Goal: Check status: Check status

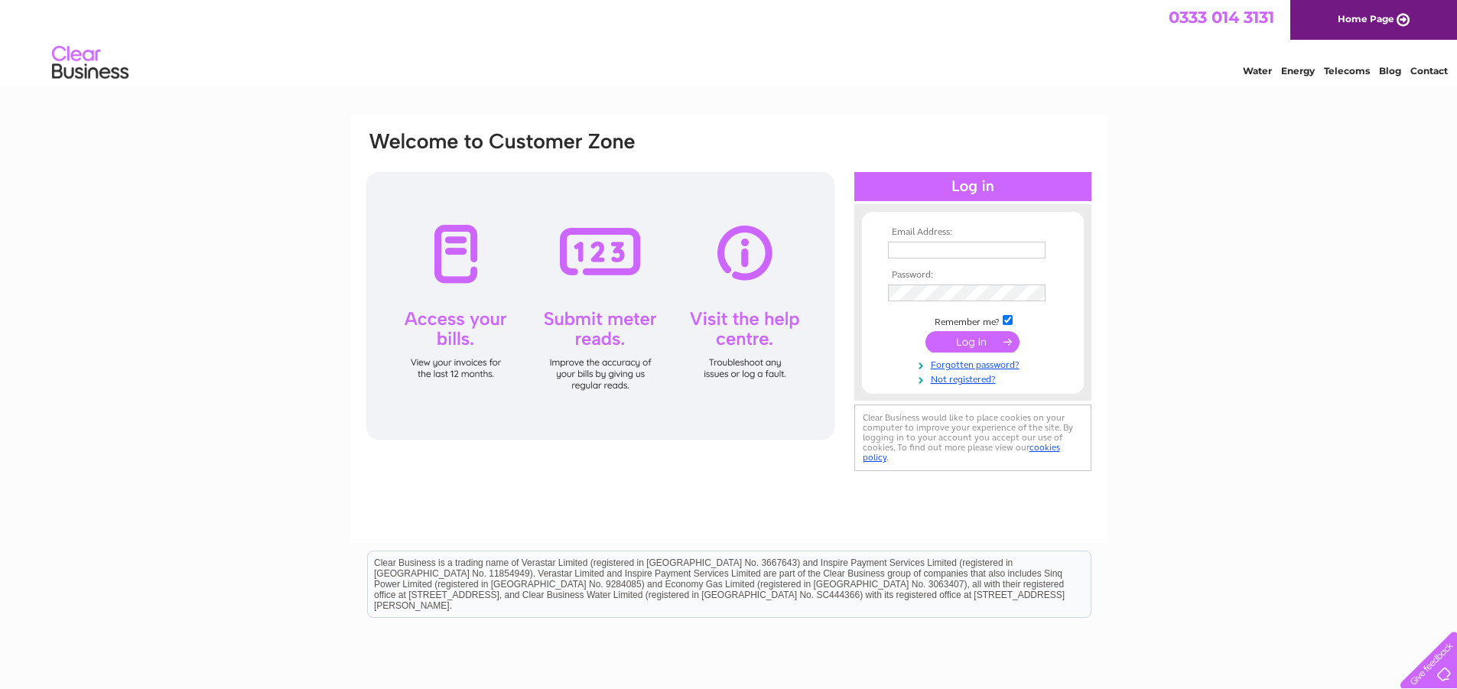
click at [1019, 248] on input "text" at bounding box center [967, 250] width 158 height 17
type input "cosyclub@yahoo.co.uk"
click at [944, 340] on input "submit" at bounding box center [972, 343] width 94 height 21
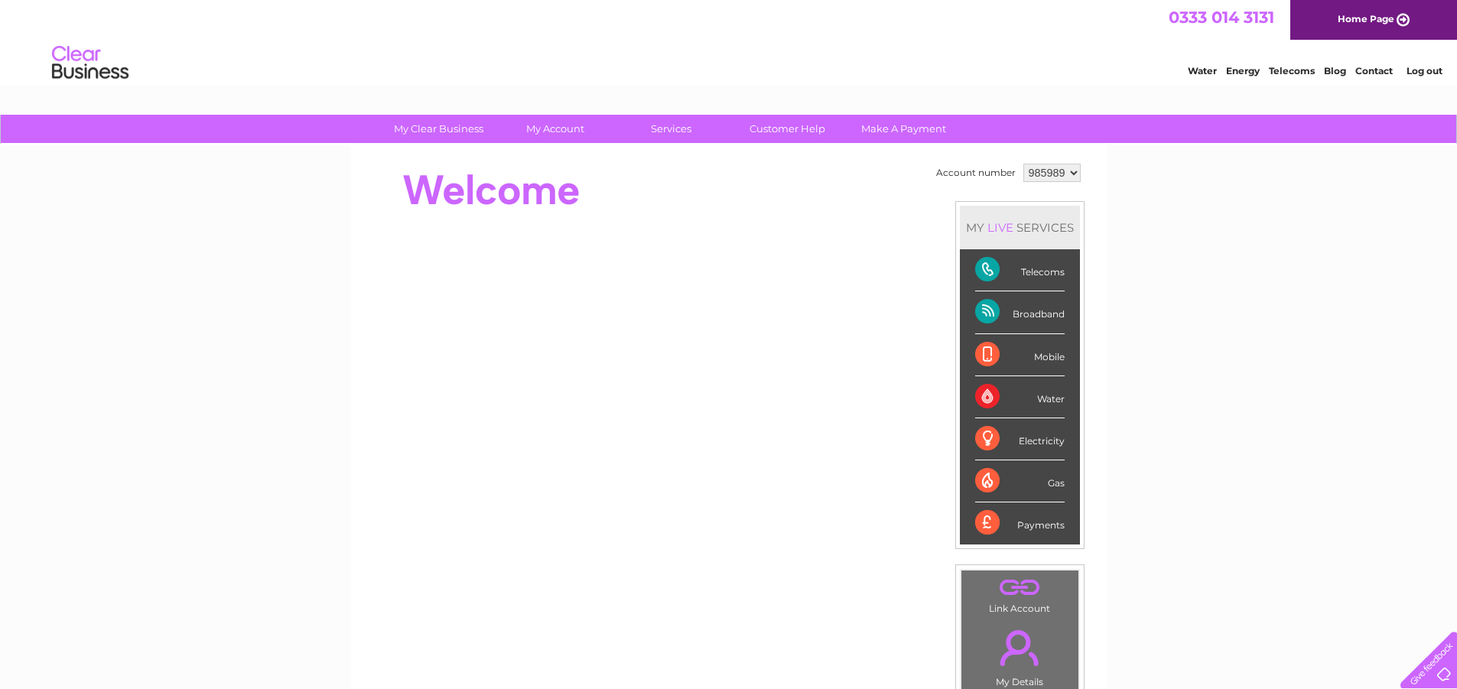
scroll to position [76, 0]
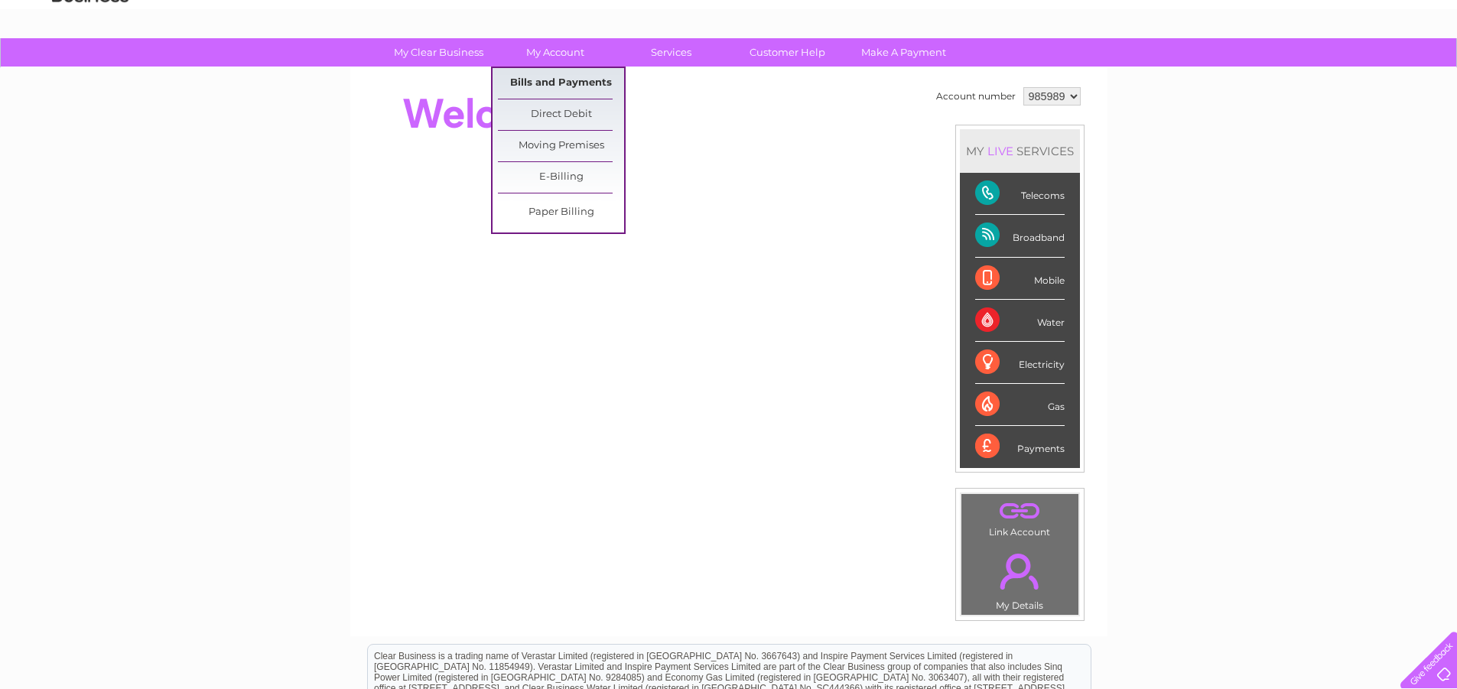
click at [542, 86] on link "Bills and Payments" at bounding box center [561, 83] width 126 height 31
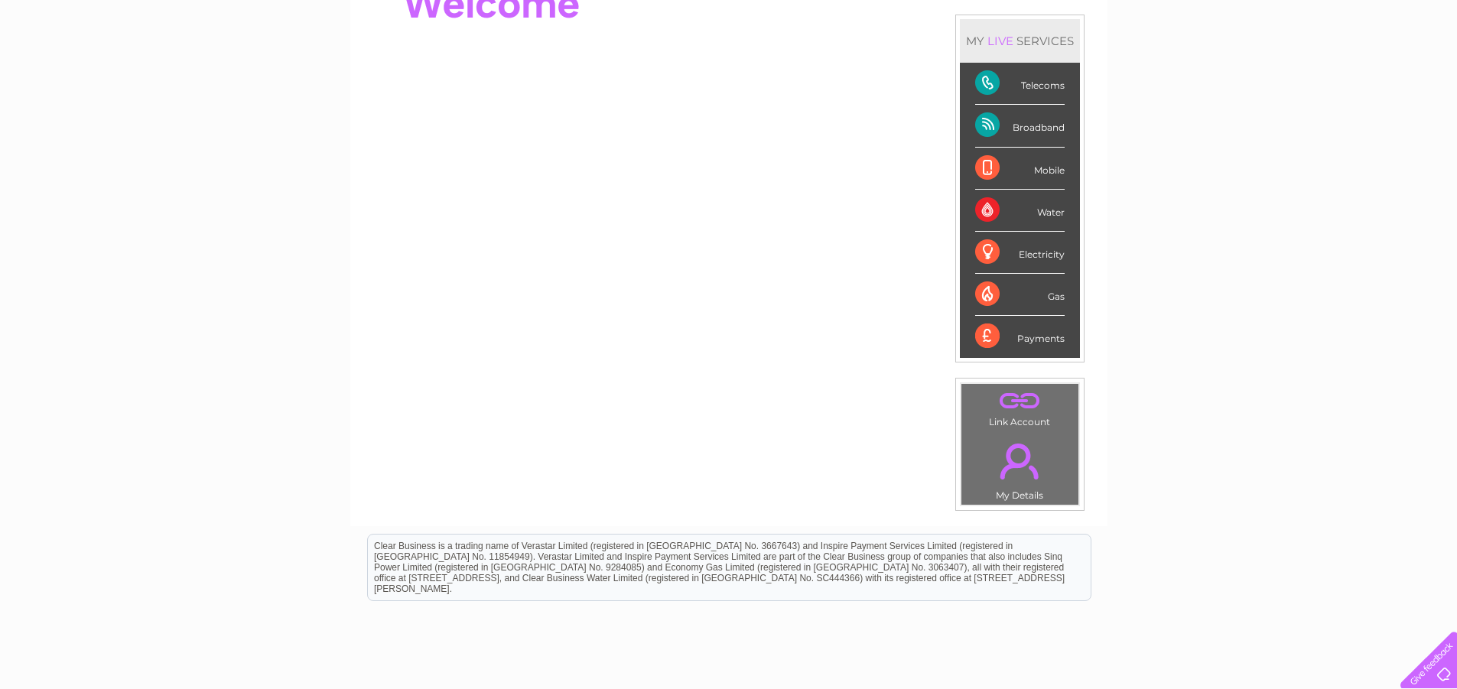
scroll to position [297, 0]
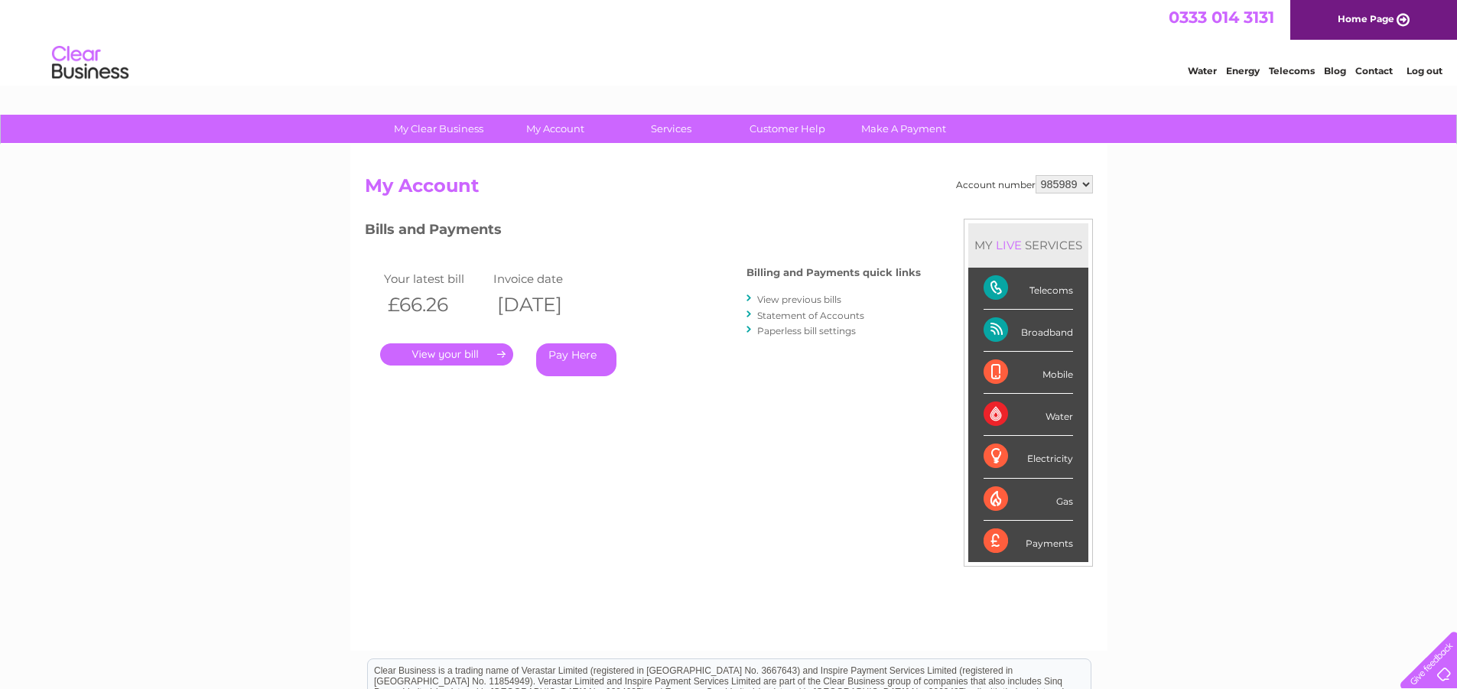
click at [810, 300] on link "View previous bills" at bounding box center [799, 299] width 84 height 11
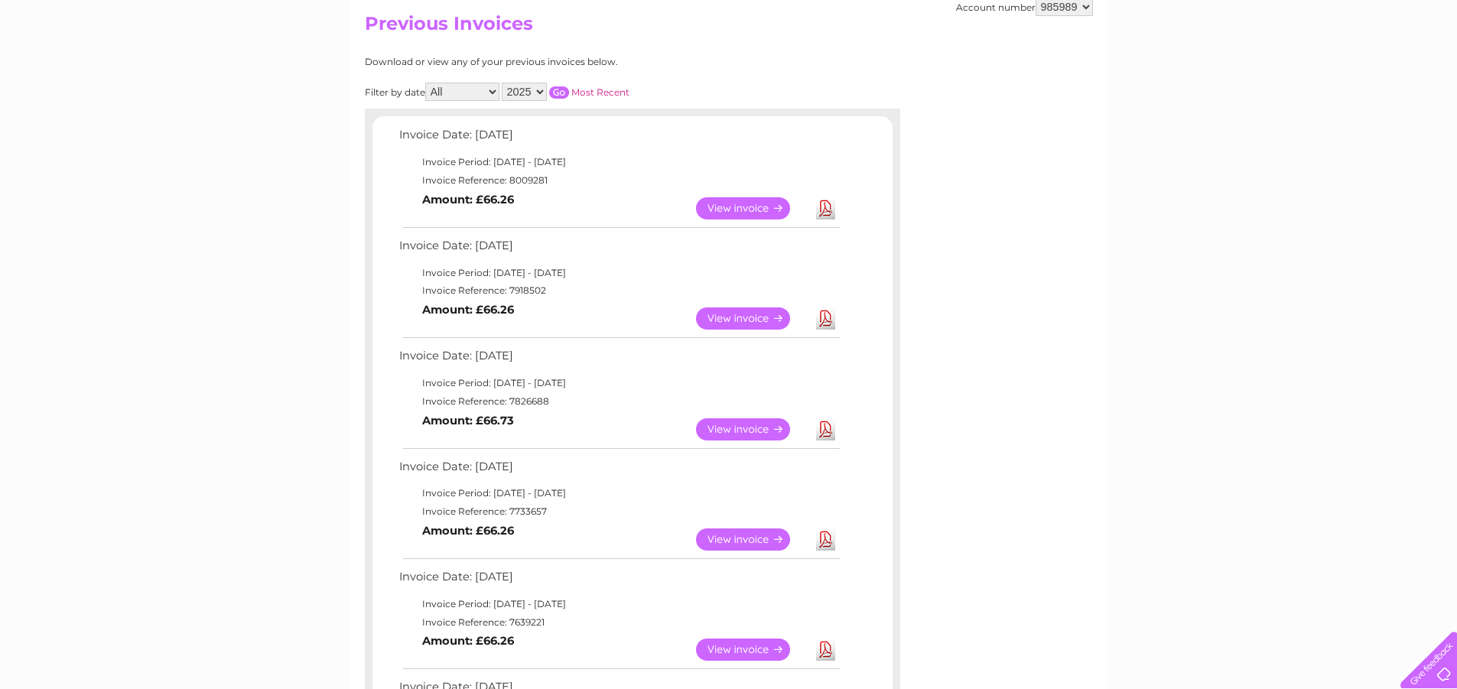
scroll to position [153, 0]
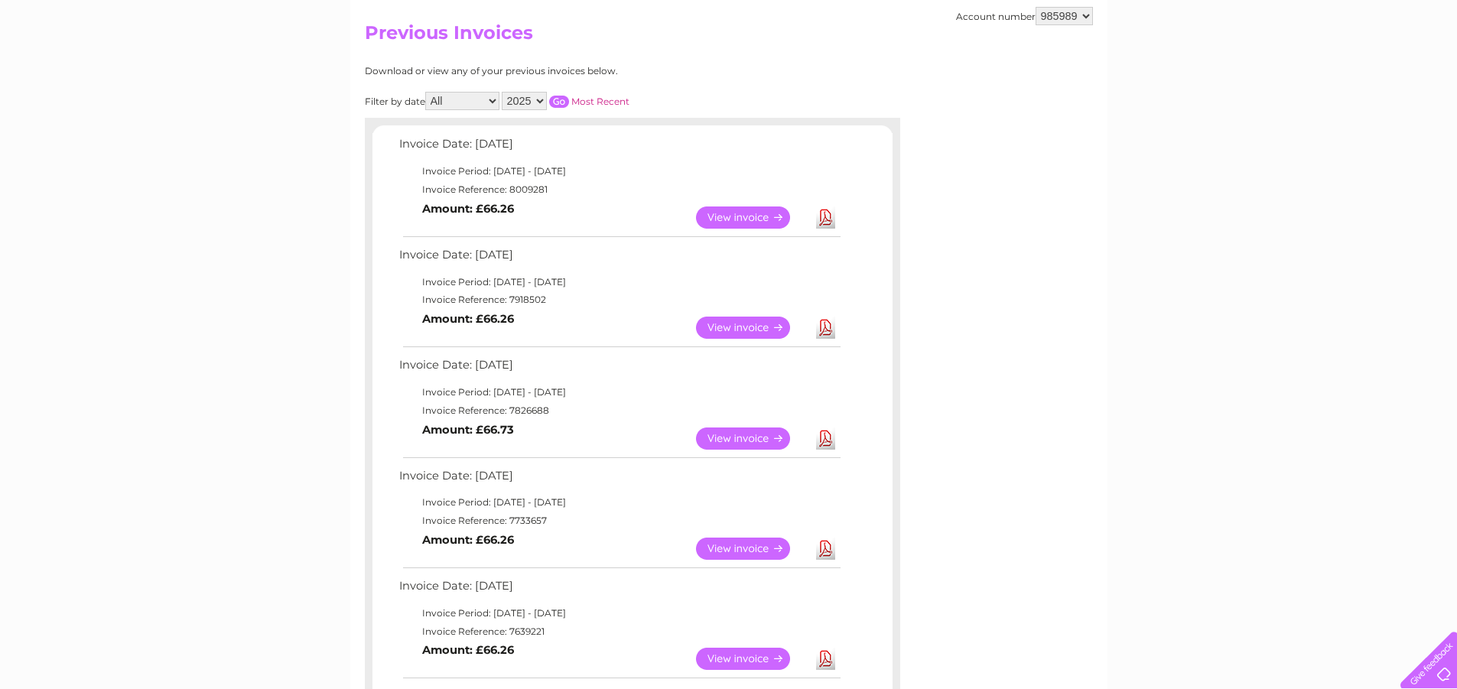
click at [538, 101] on select "2025 2024 2023 2022" at bounding box center [524, 101] width 45 height 18
select select "2024"
click at [503, 92] on select "2025 2024 2023 2022" at bounding box center [524, 101] width 45 height 18
click at [563, 106] on input "button" at bounding box center [559, 102] width 20 height 12
click at [750, 213] on link "View" at bounding box center [752, 217] width 112 height 22
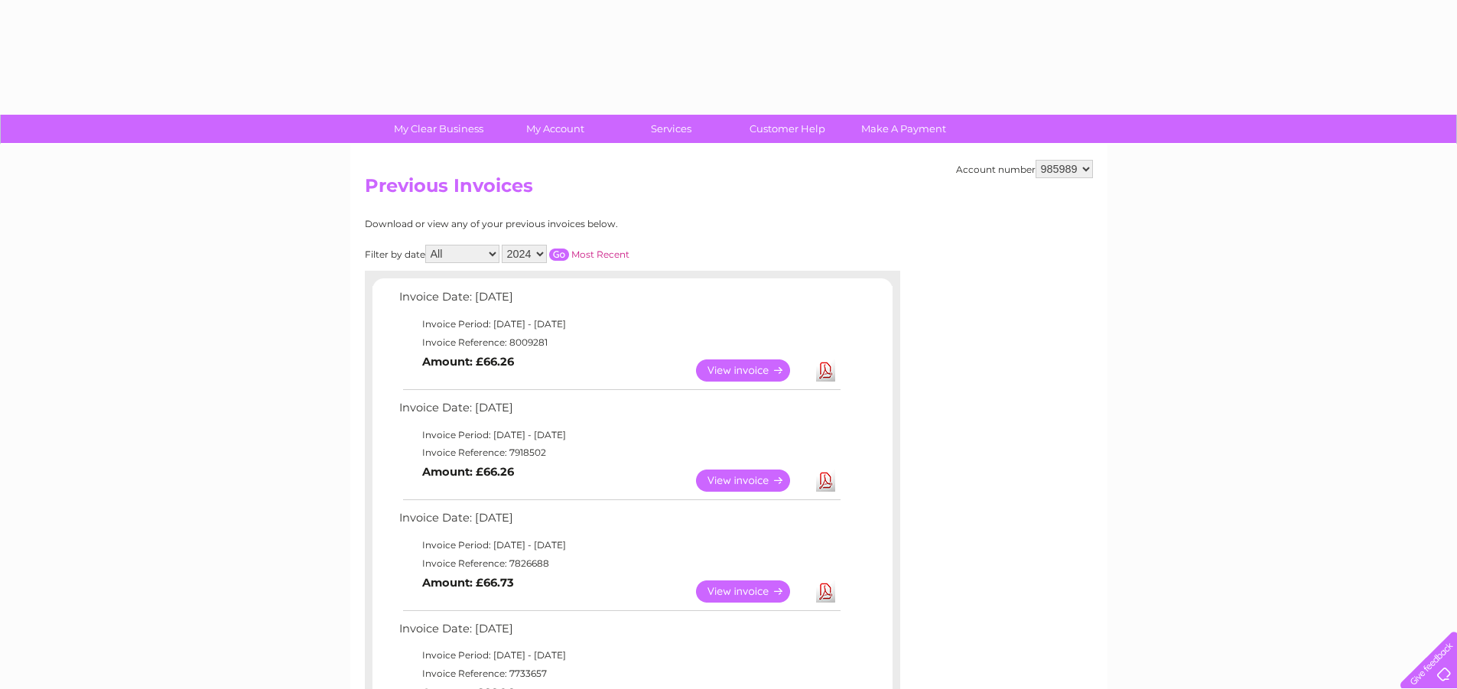
select select "2024"
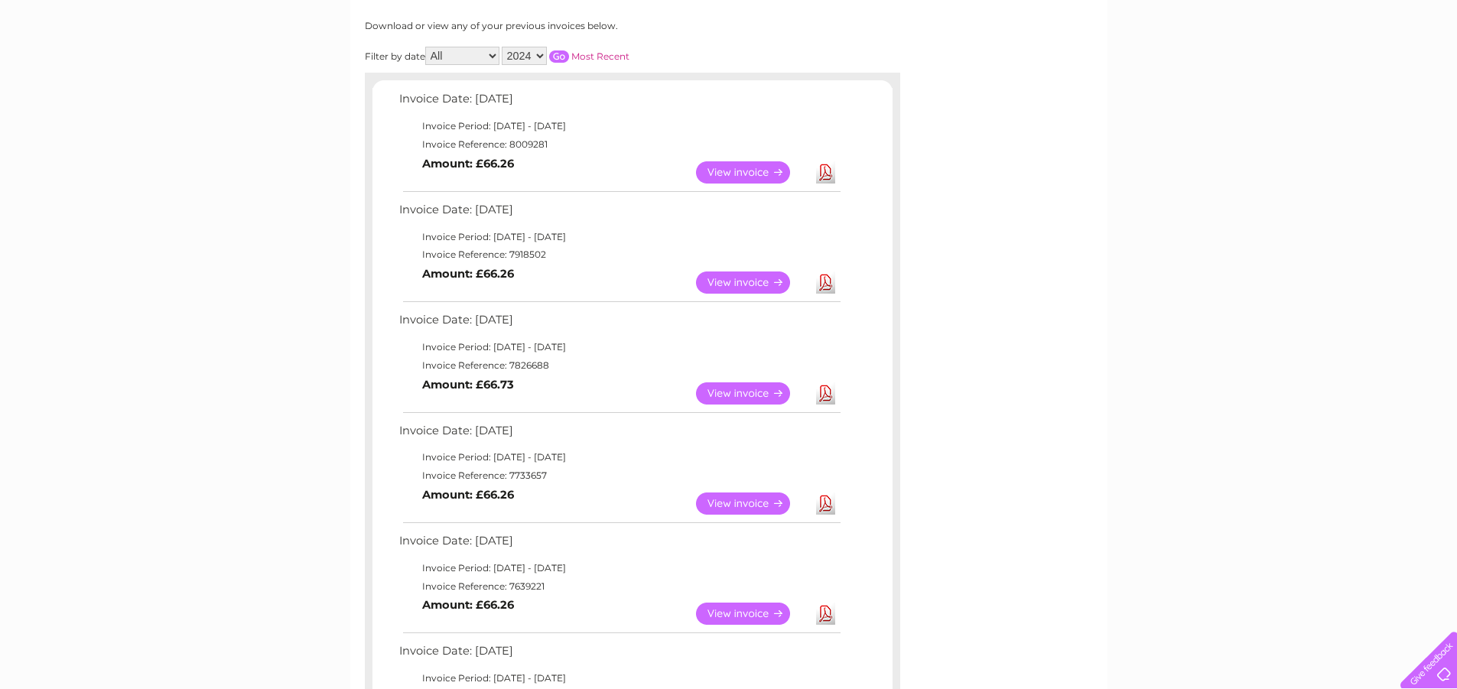
scroll to position [153, 0]
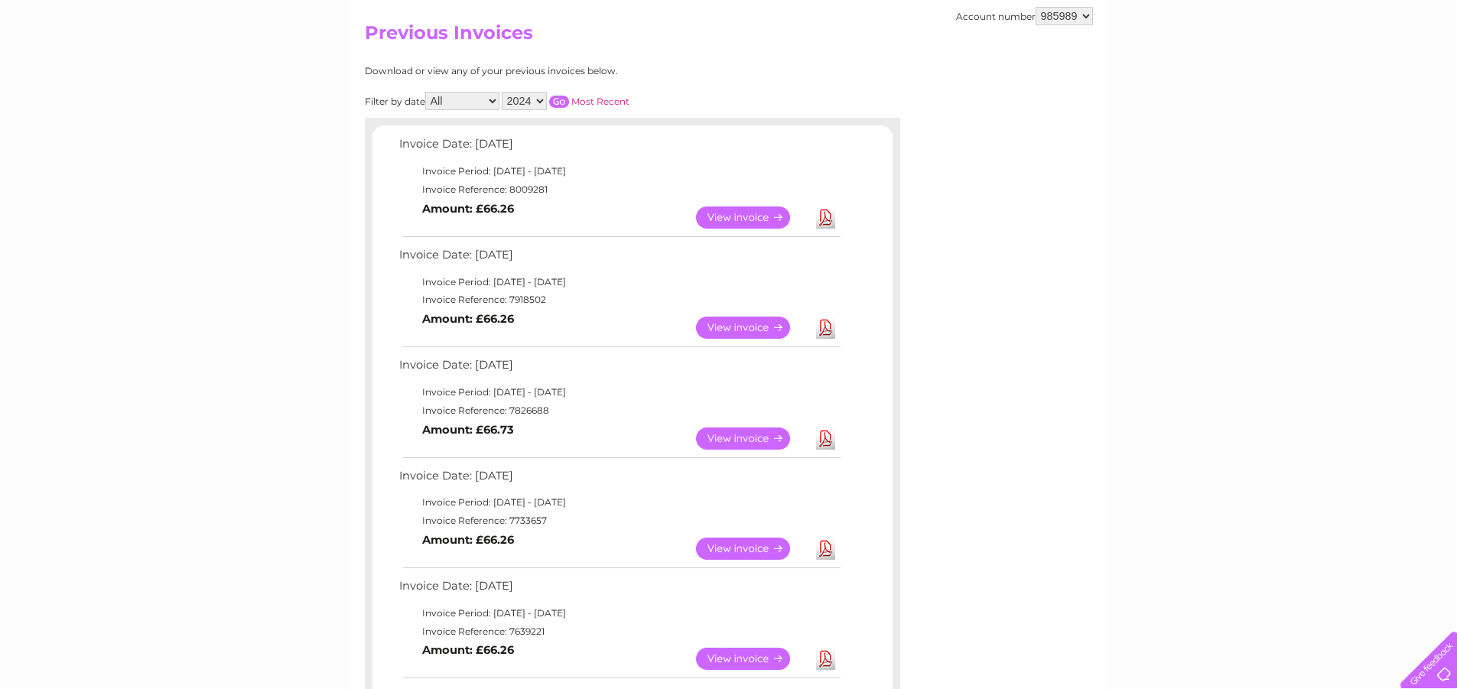
click at [560, 102] on input "button" at bounding box center [559, 102] width 20 height 12
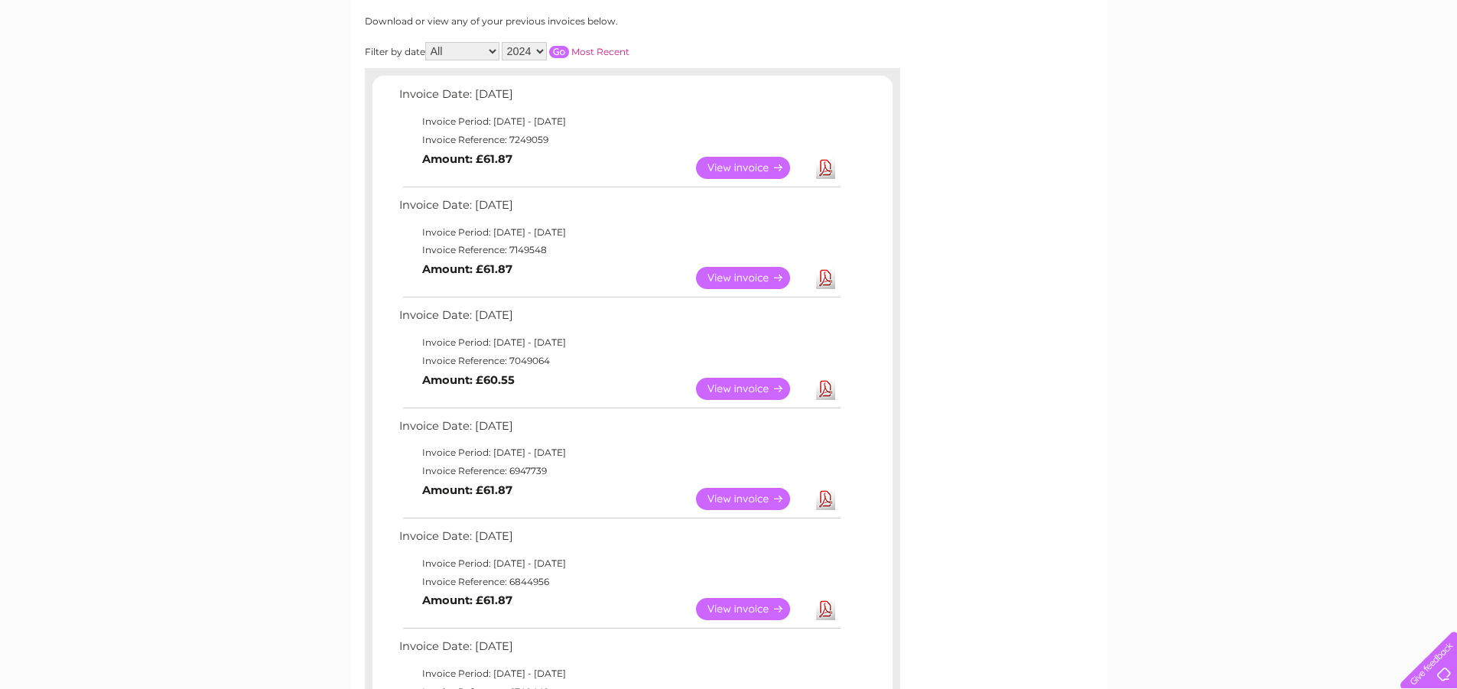
scroll to position [229, 0]
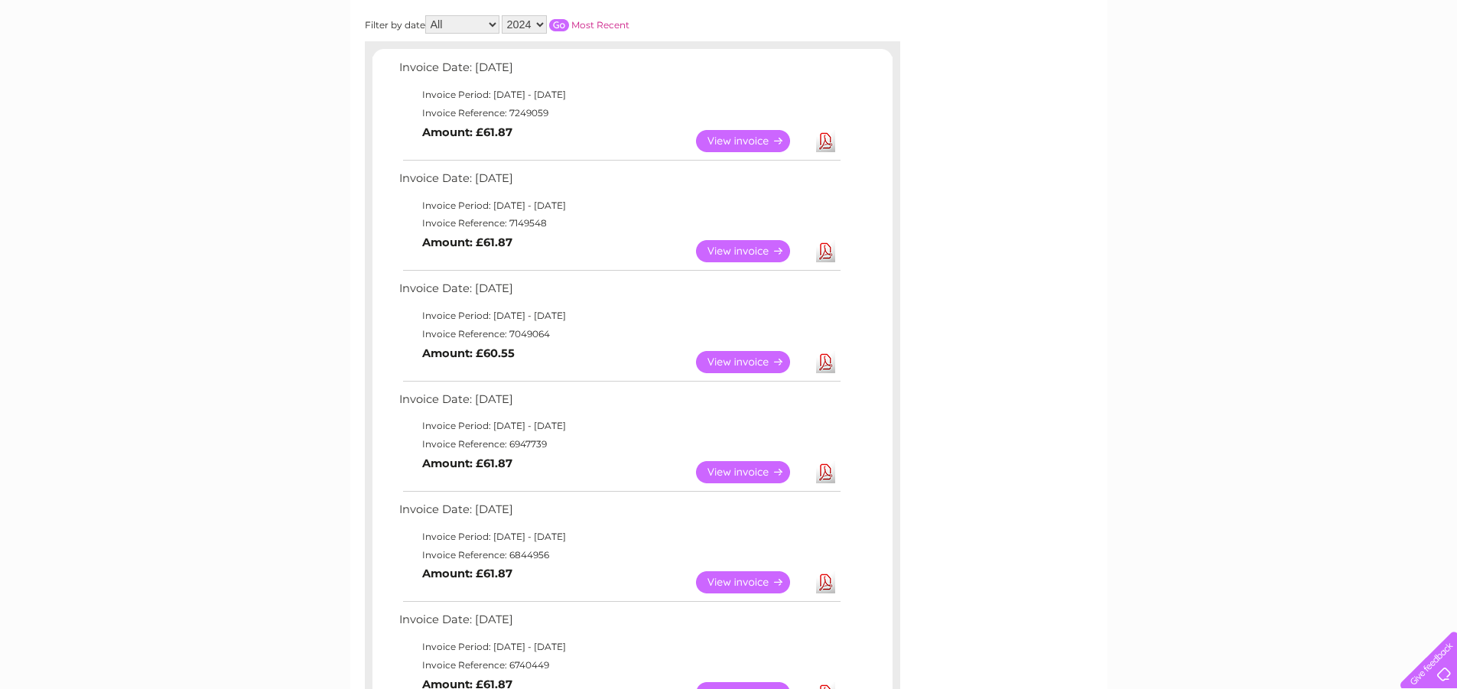
click at [751, 580] on link "View" at bounding box center [752, 582] width 112 height 22
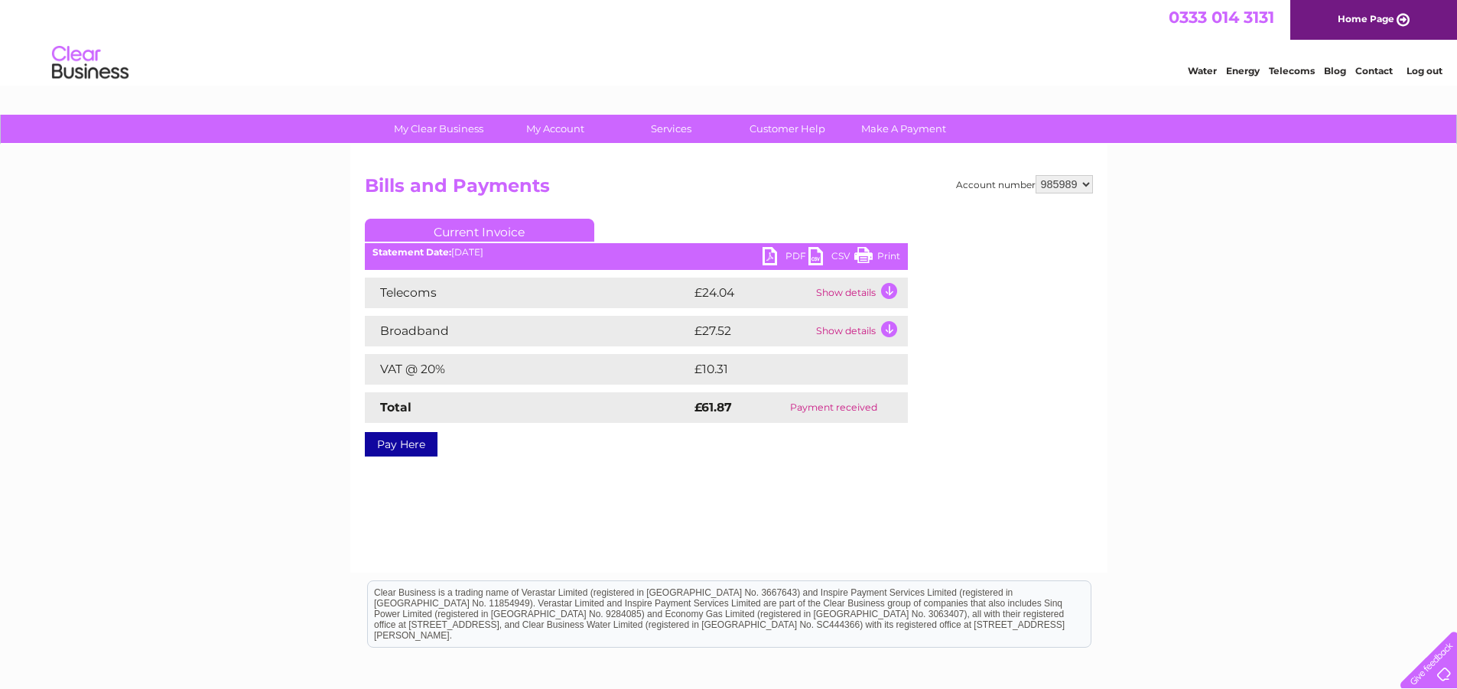
drag, startPoint x: 882, startPoint y: 258, endPoint x: 1131, endPoint y: 4, distance: 355.8
click at [882, 258] on link "Print" at bounding box center [877, 258] width 46 height 22
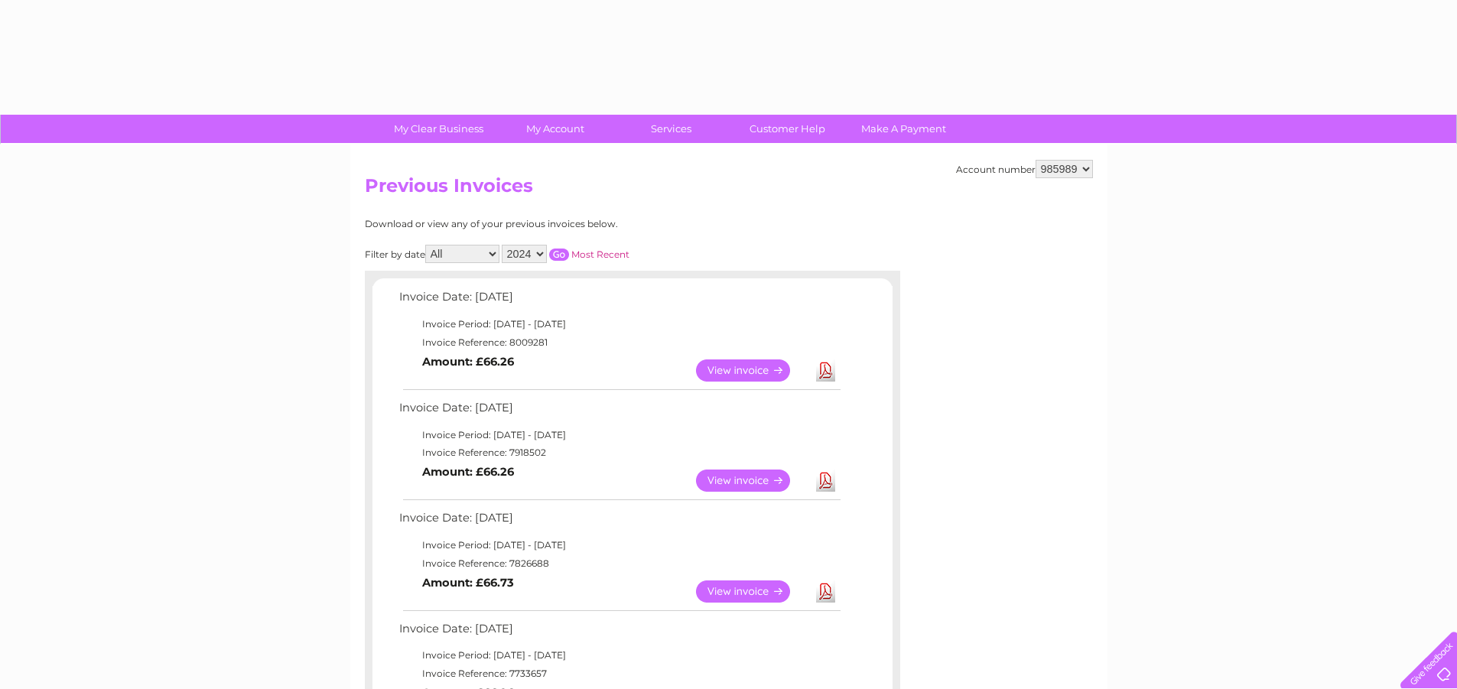
select select "2024"
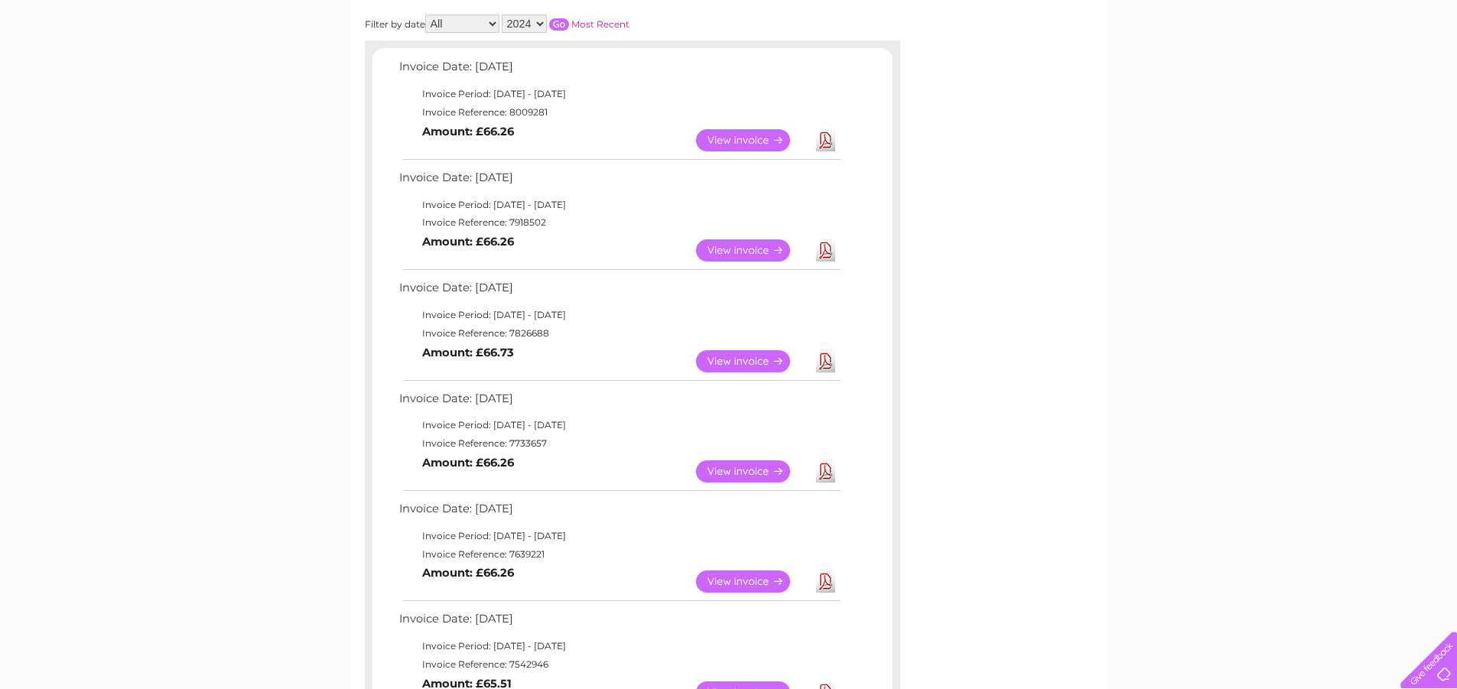
click at [558, 28] on input "button" at bounding box center [559, 24] width 20 height 12
click at [774, 476] on link "View" at bounding box center [752, 471] width 112 height 22
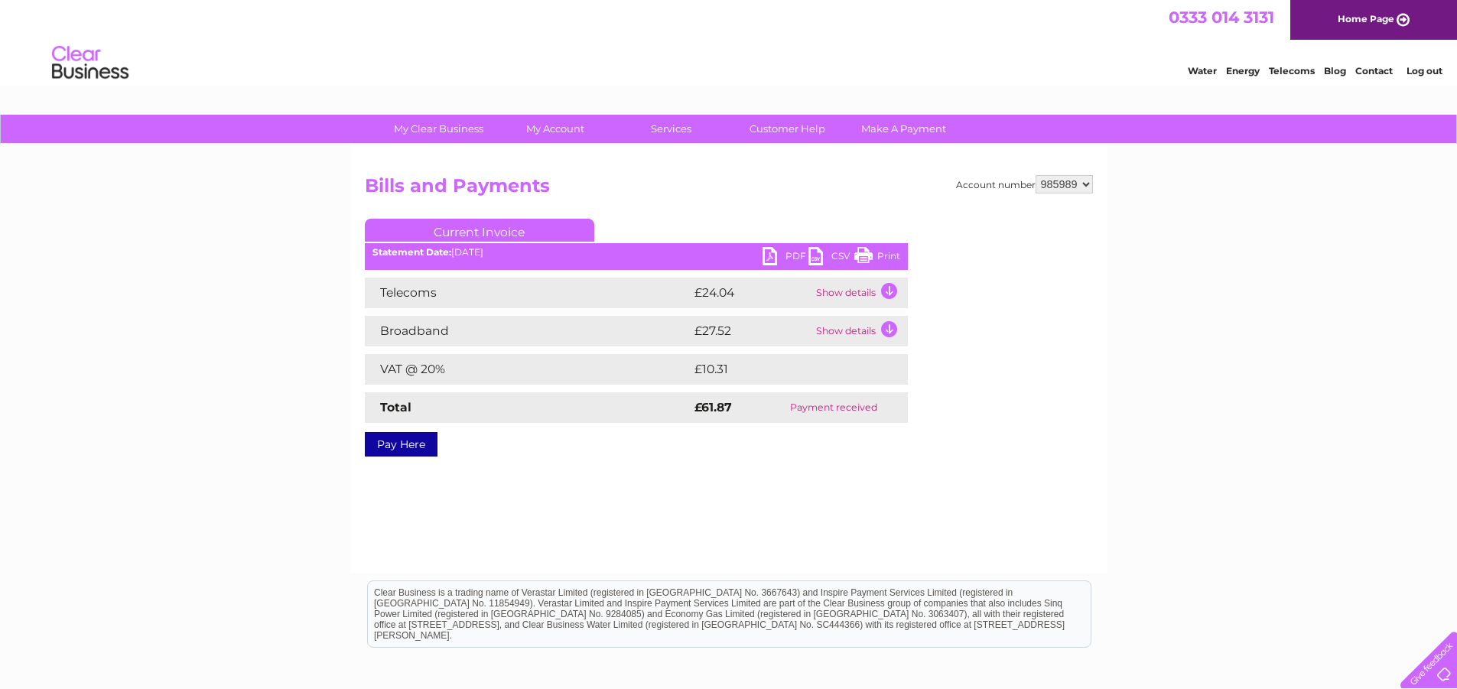
drag, startPoint x: 873, startPoint y: 252, endPoint x: 1131, endPoint y: 9, distance: 354.3
click at [873, 252] on link "Print" at bounding box center [877, 258] width 46 height 22
